Goal: Entertainment & Leisure: Consume media (video, audio)

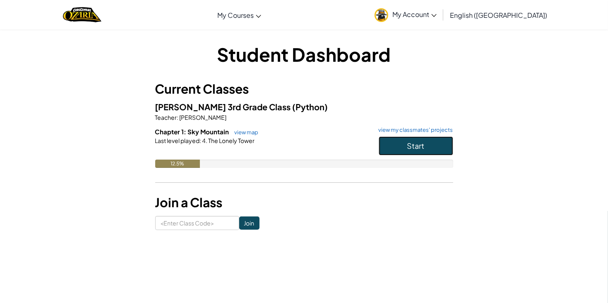
click at [411, 146] on span "Start" at bounding box center [415, 146] width 17 height 10
